Goal: Book appointment/travel/reservation

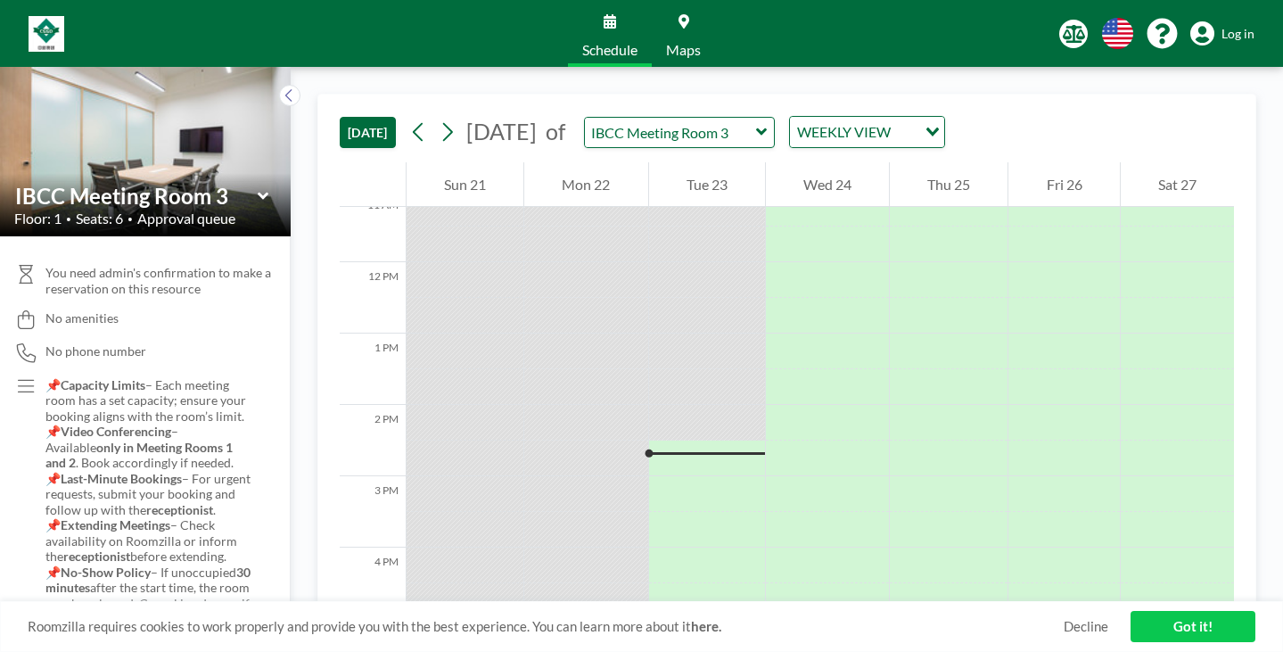
scroll to position [811, 0]
click at [639, 118] on input "text" at bounding box center [670, 132] width 171 height 29
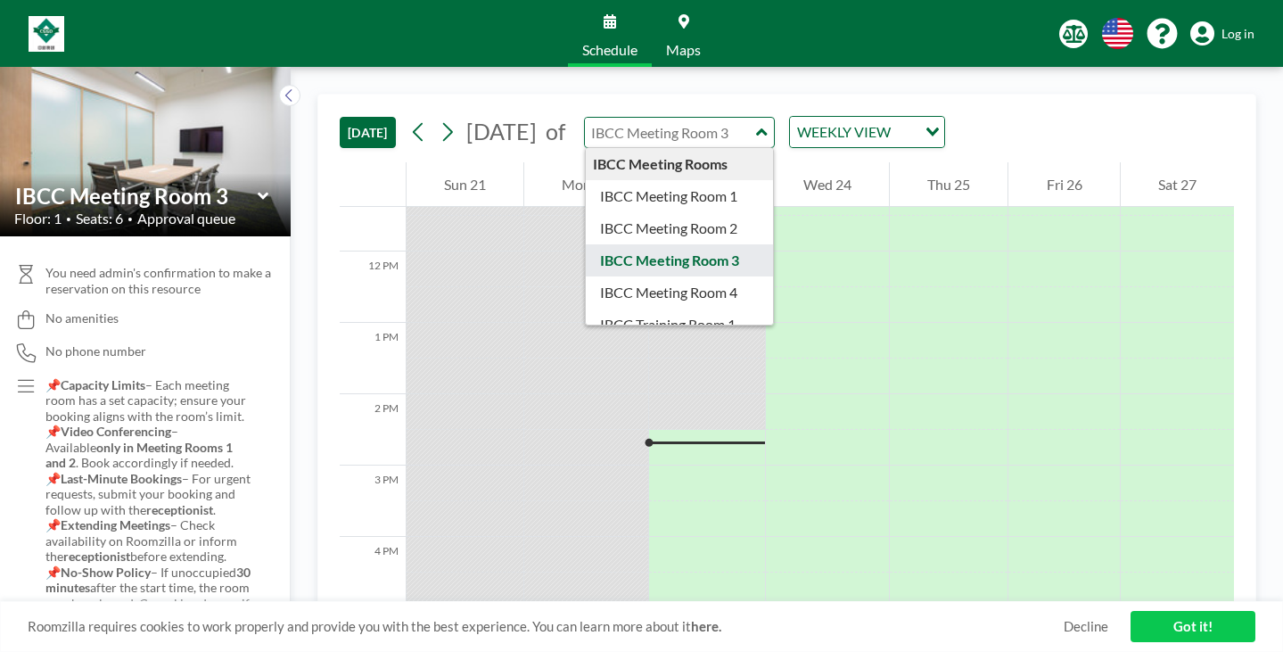
type input "IBCC Meeting Room 3"
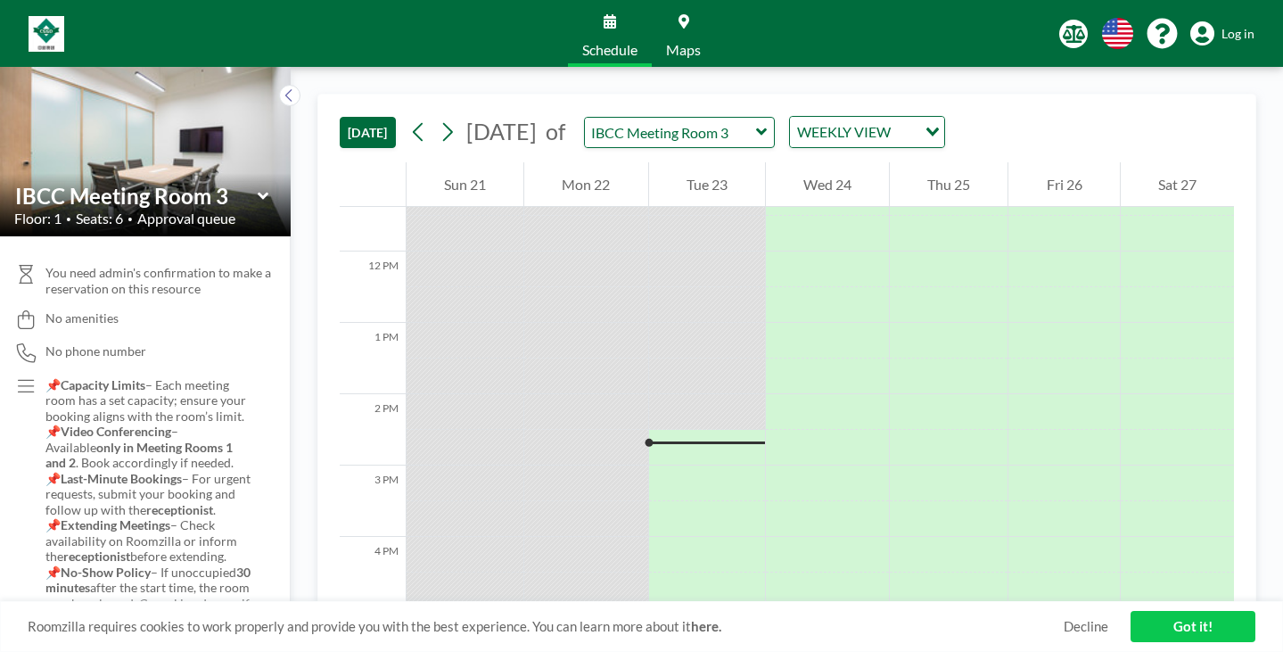
click at [620, 26] on link "Schedule" at bounding box center [610, 33] width 84 height 67
click at [676, 118] on input "text" at bounding box center [670, 132] width 171 height 29
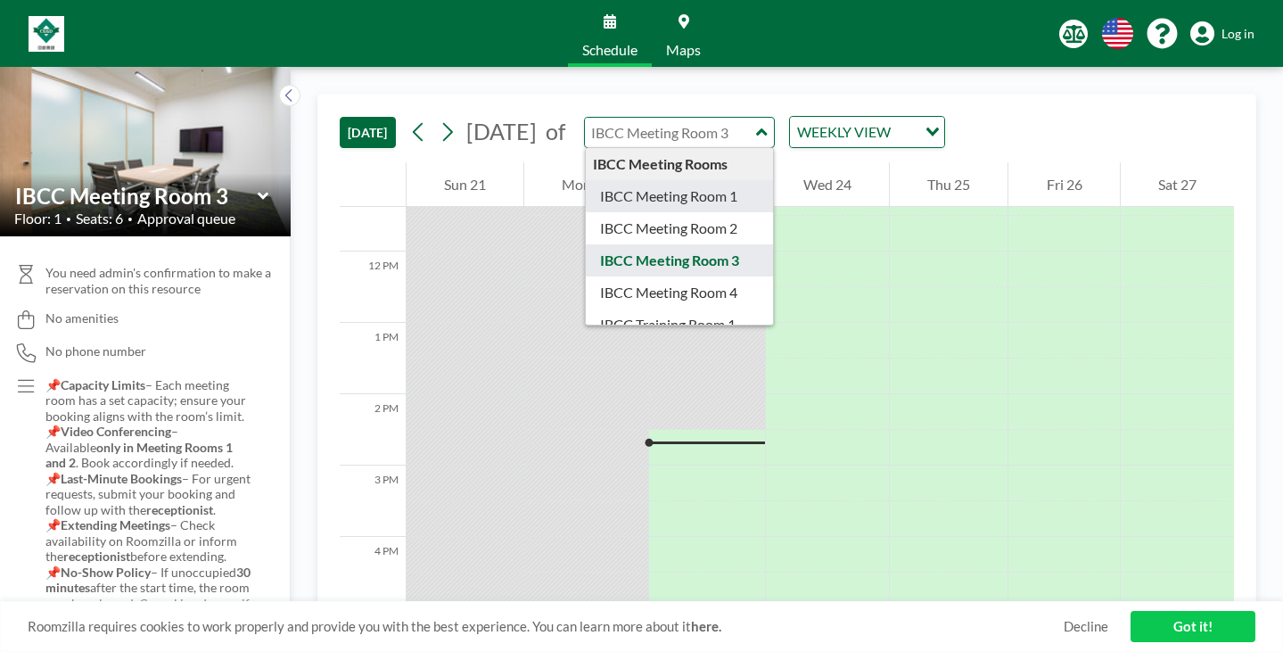
type input "IBCC Meeting Room 1"
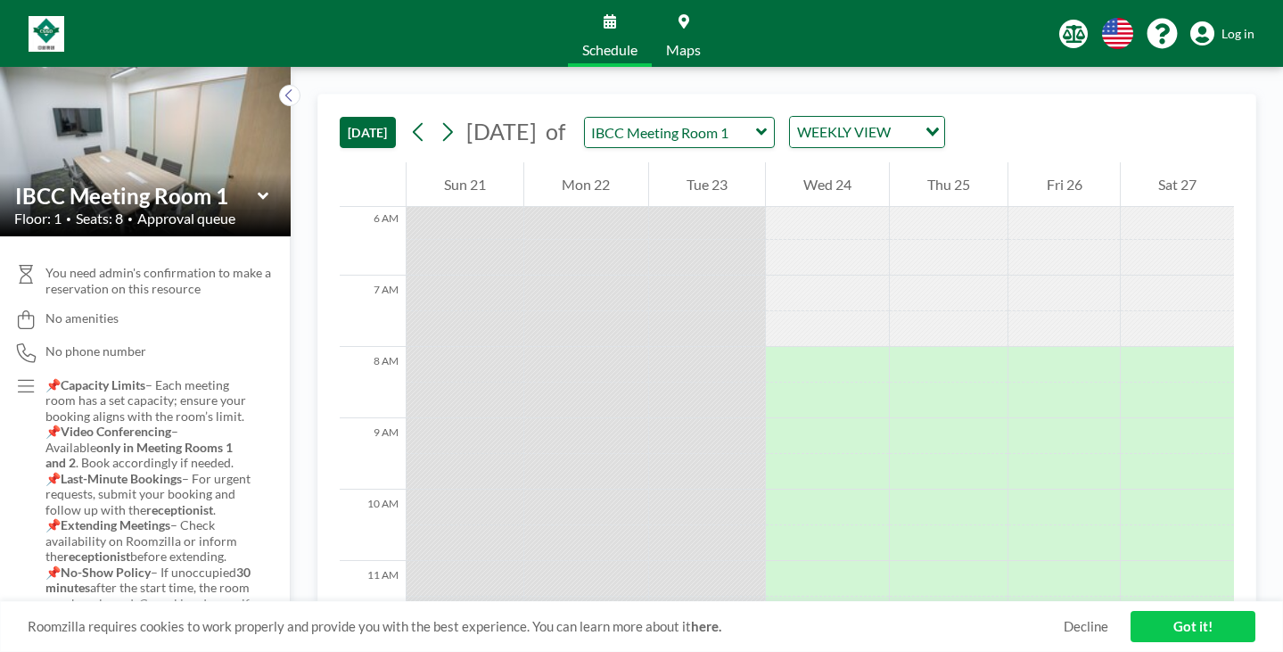
scroll to position [424, 0]
click at [439, 119] on icon at bounding box center [447, 132] width 17 height 27
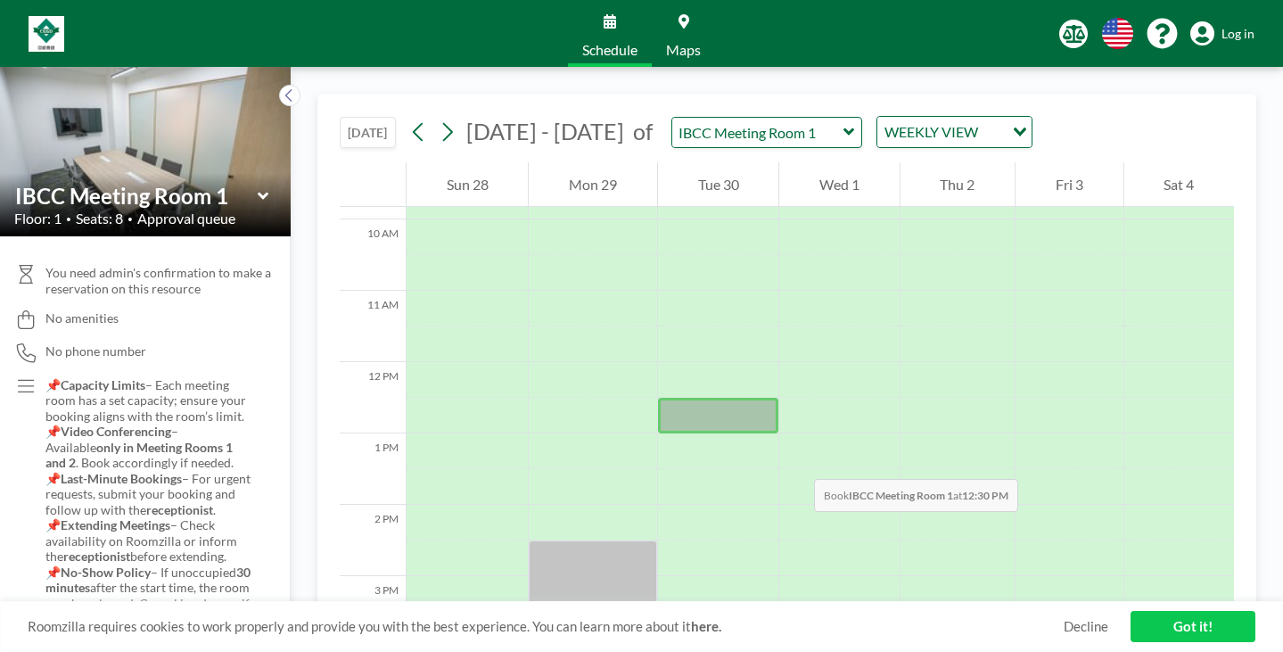
scroll to position [702, 0]
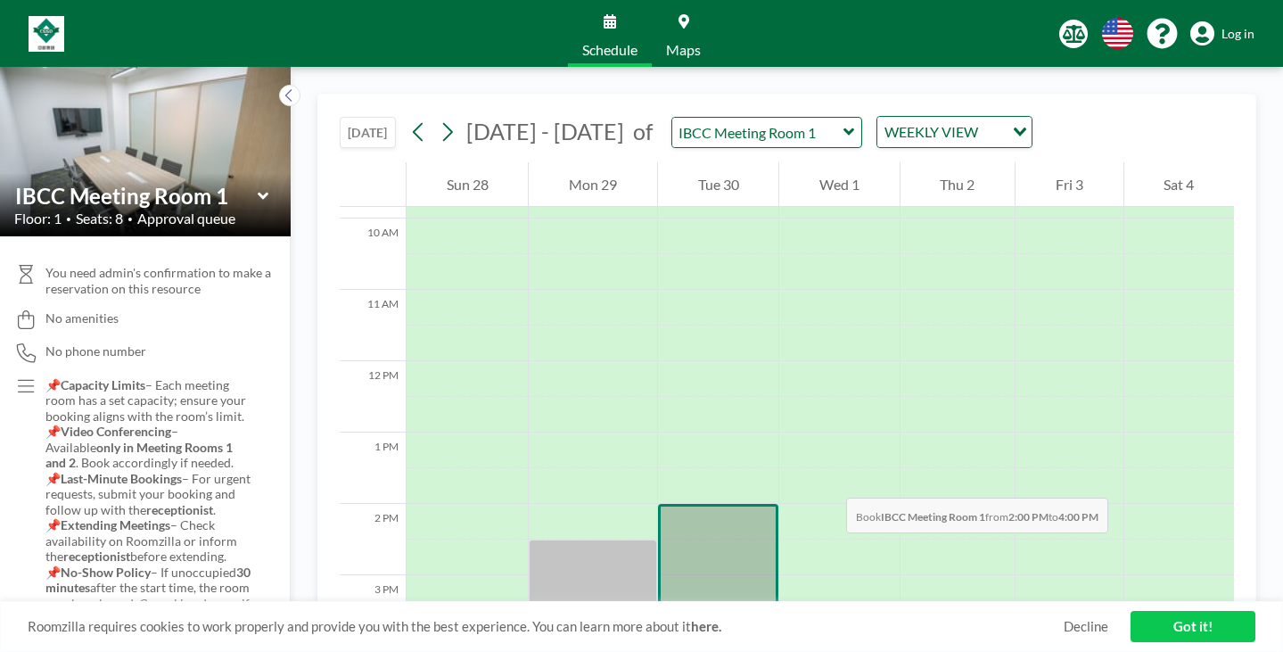
drag, startPoint x: 659, startPoint y: 304, endPoint x: 670, endPoint y: 386, distance: 82.7
click at [670, 504] on div at bounding box center [718, 575] width 120 height 143
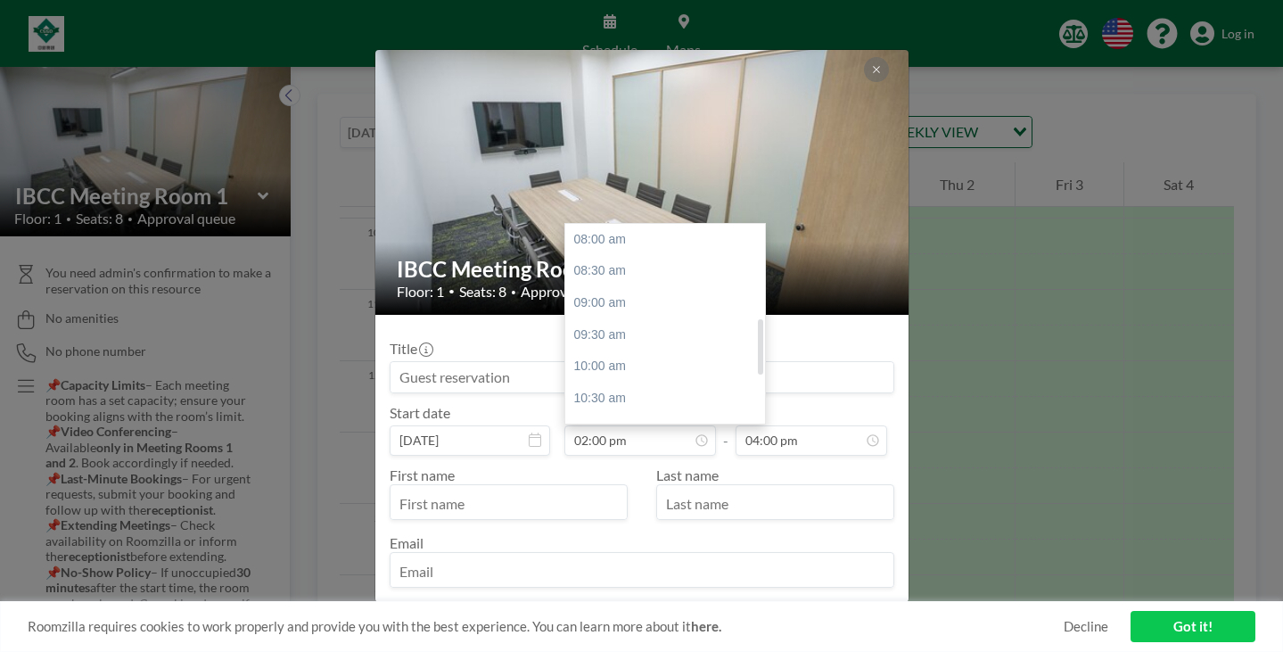
scroll to position [342, 0]
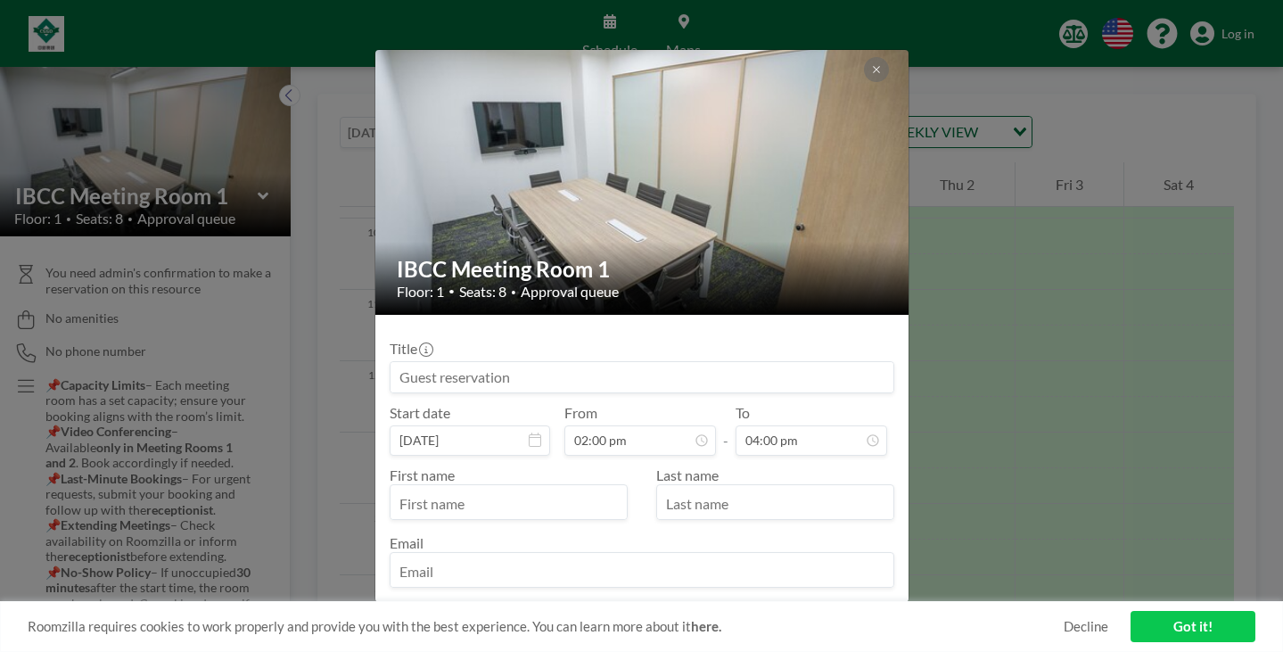
drag, startPoint x: 553, startPoint y: 332, endPoint x: 437, endPoint y: 314, distance: 117.3
click at [437, 340] on div "Title" at bounding box center [642, 367] width 505 height 54
type input "PI supplier visit"
drag, startPoint x: 504, startPoint y: 438, endPoint x: 521, endPoint y: 432, distance: 17.8
click at [504, 489] on input "text" at bounding box center [509, 504] width 236 height 30
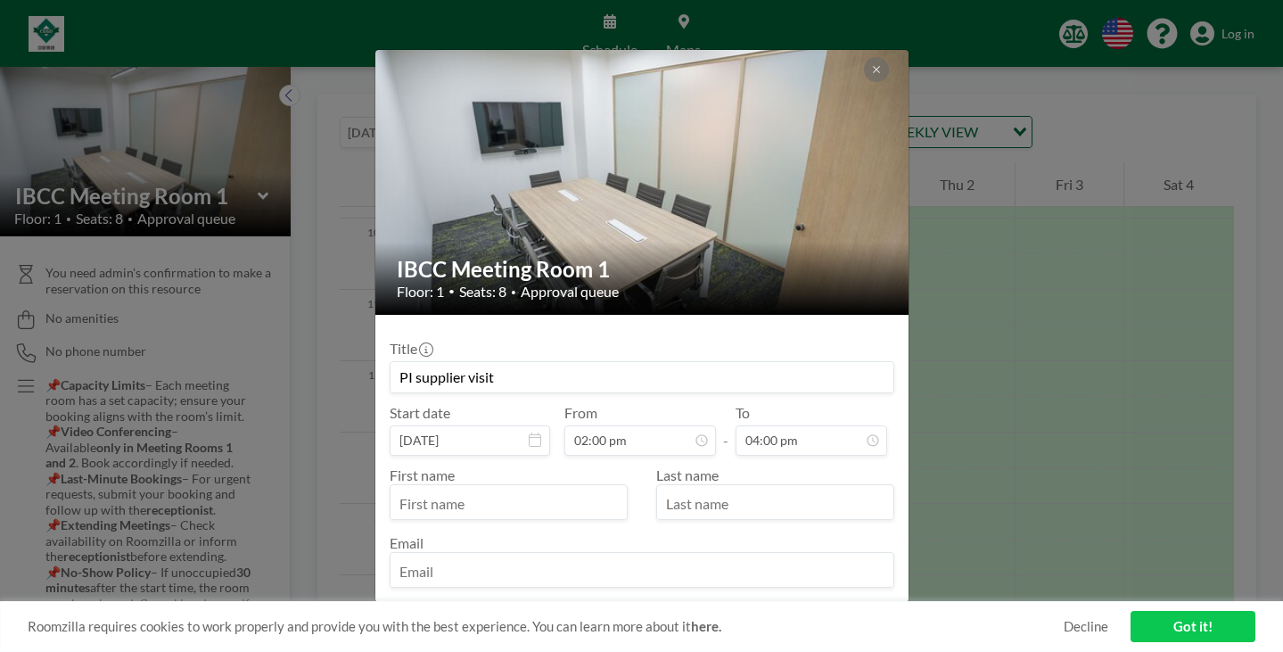
scroll to position [456, 0]
type input "Jiahua"
click at [716, 489] on input "text" at bounding box center [775, 504] width 236 height 30
type input "E"
click at [607, 556] on input "email" at bounding box center [642, 571] width 503 height 30
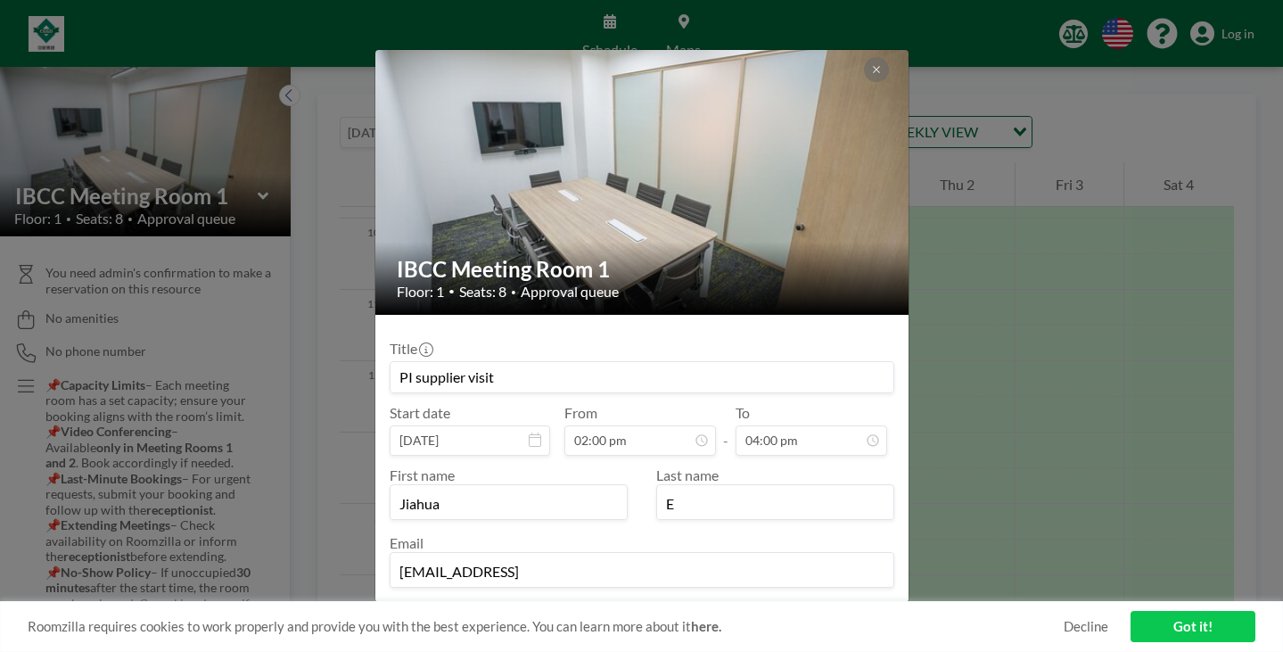
type input "[EMAIL_ADDRESS]"
click at [786, 609] on button "BOOKING REQUEST" at bounding box center [825, 624] width 136 height 31
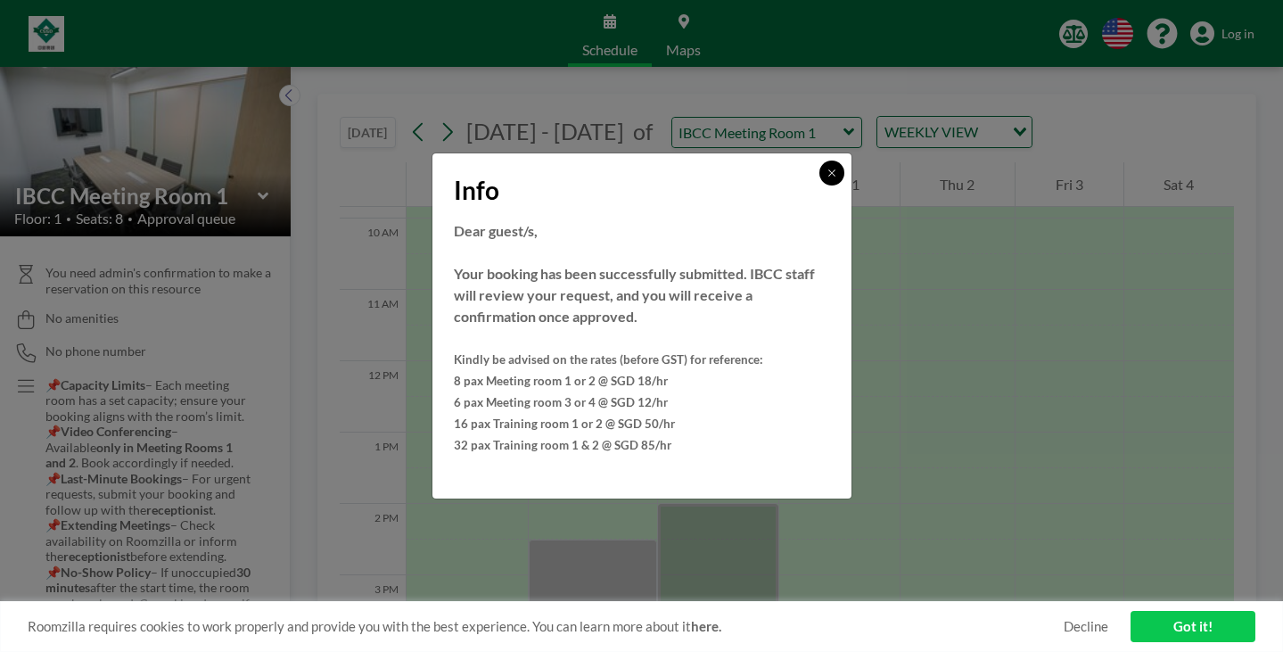
click at [828, 176] on icon at bounding box center [831, 172] width 6 height 6
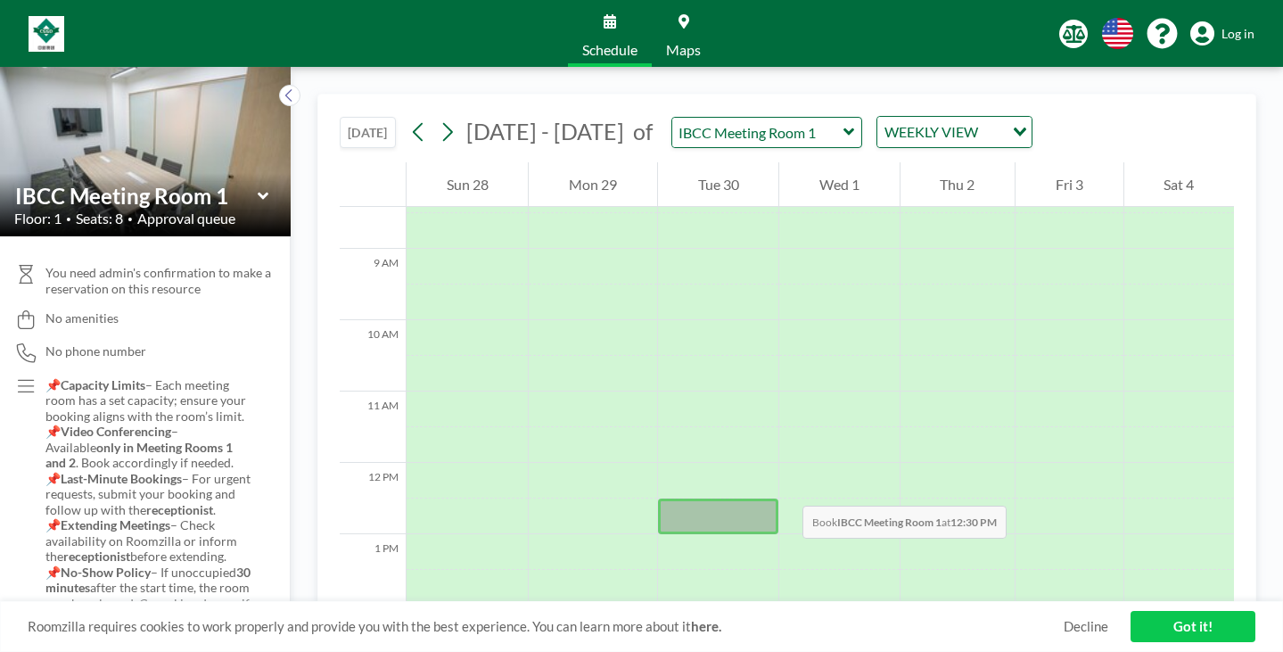
scroll to position [602, 0]
